Goal: Transaction & Acquisition: Purchase product/service

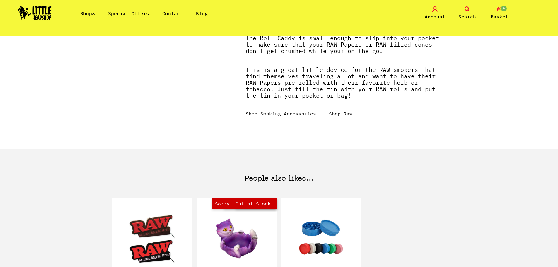
scroll to position [244, 0]
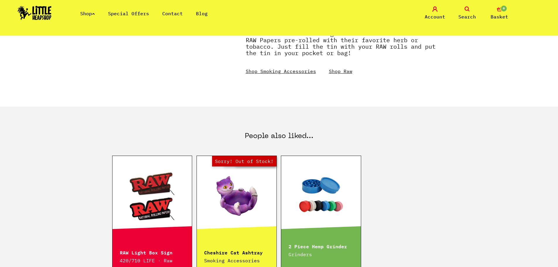
click at [91, 16] on link "Shop" at bounding box center [87, 14] width 15 height 6
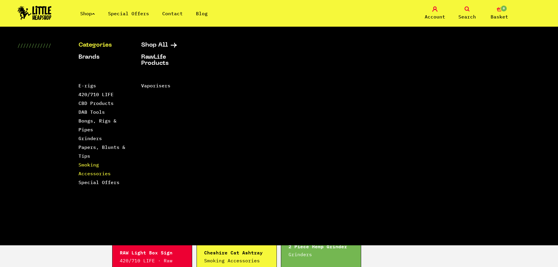
click at [87, 174] on link "Smoking Accessories" at bounding box center [95, 169] width 32 height 15
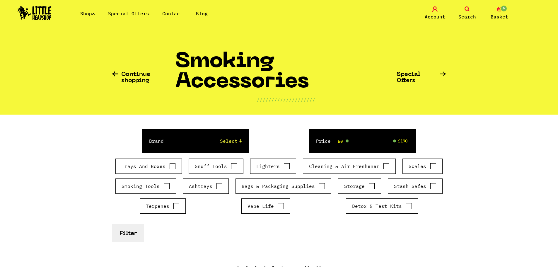
click at [171, 167] on input "Trays And Boxes" at bounding box center [172, 166] width 6 height 6
checkbox input "true"
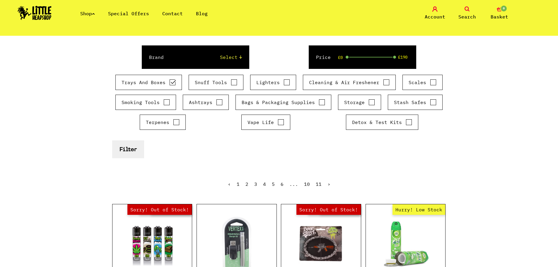
scroll to position [98, 0]
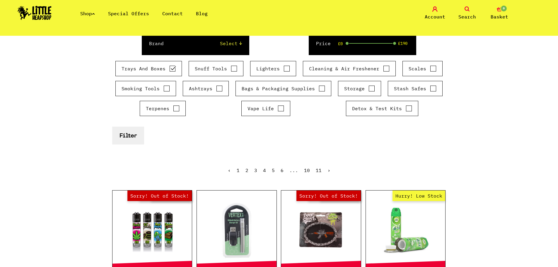
click at [176, 108] on input "Terpenes" at bounding box center [176, 108] width 6 height 6
checkbox input "true"
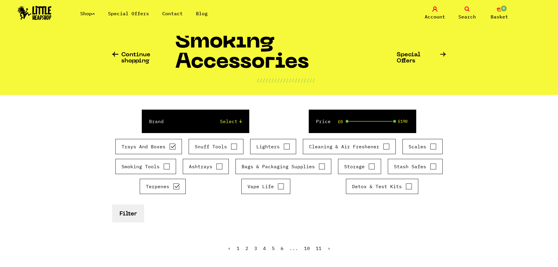
scroll to position [0, 0]
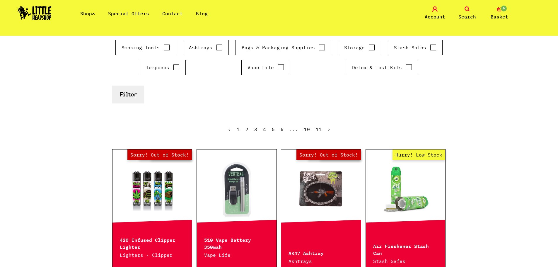
scroll to position [147, 0]
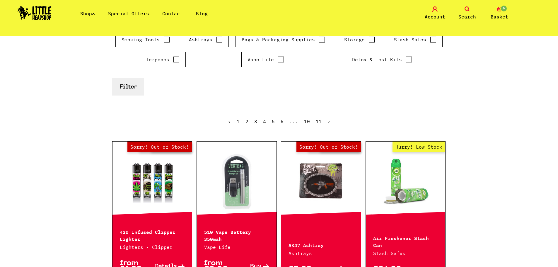
click at [180, 59] on div "Terpenes" at bounding box center [163, 59] width 46 height 15
click at [175, 60] on input "Terpenes" at bounding box center [176, 60] width 6 height 6
checkbox input "false"
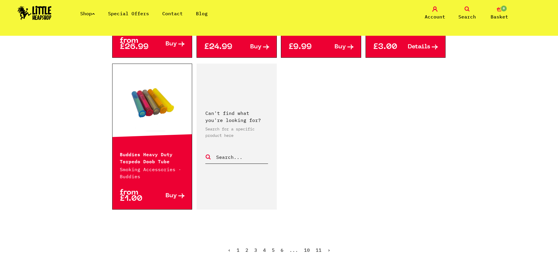
scroll to position [977, 0]
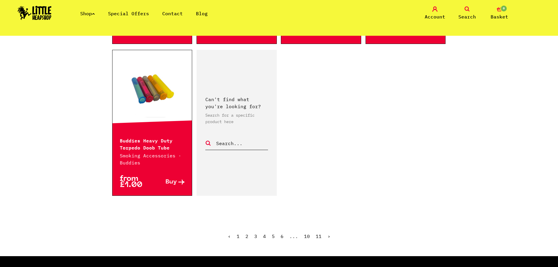
click at [221, 144] on input "text" at bounding box center [242, 143] width 52 height 8
type input "box"
